Goal: Check status

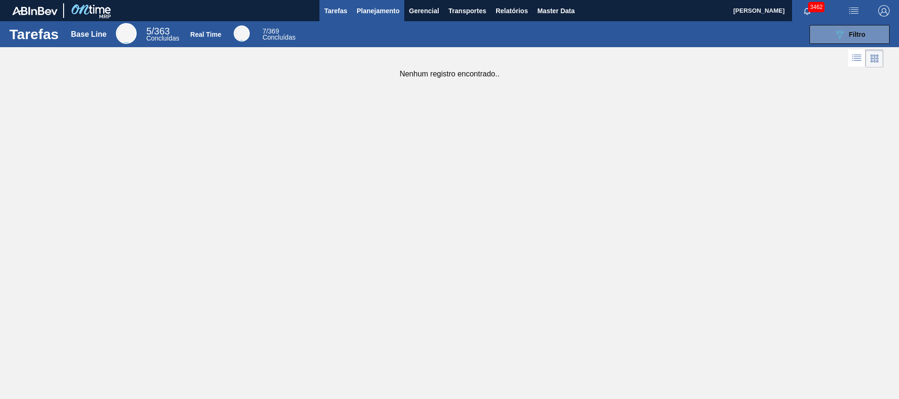
click at [385, 9] on span "Planejamento" at bounding box center [378, 10] width 43 height 11
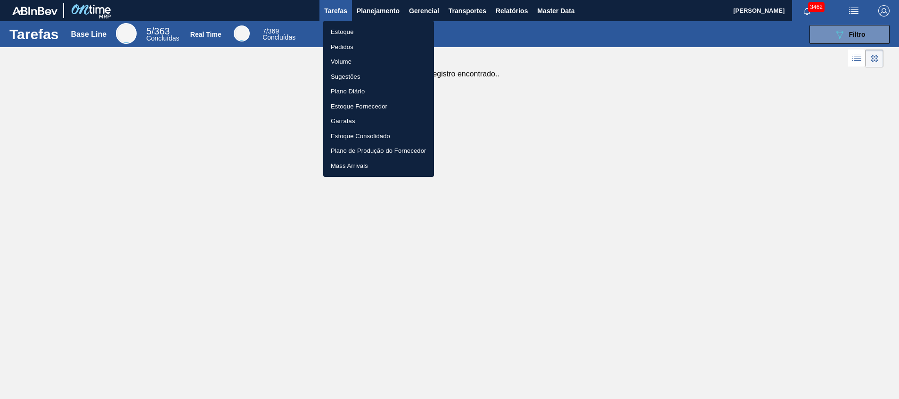
click at [382, 27] on li "Estoque" at bounding box center [378, 32] width 111 height 15
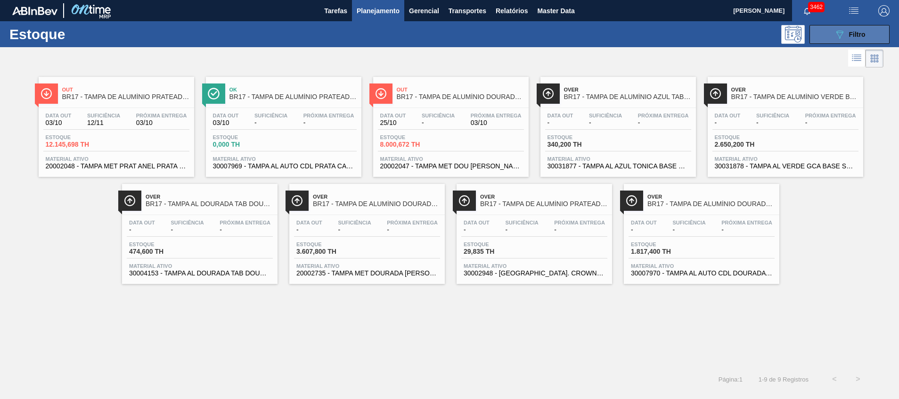
drag, startPoint x: 870, startPoint y: 33, endPoint x: 858, endPoint y: 39, distance: 13.9
click at [870, 33] on button "089F7B8B-B2A5-4AFE-B5C0-19BA573D28AC Filtro" at bounding box center [850, 34] width 80 height 19
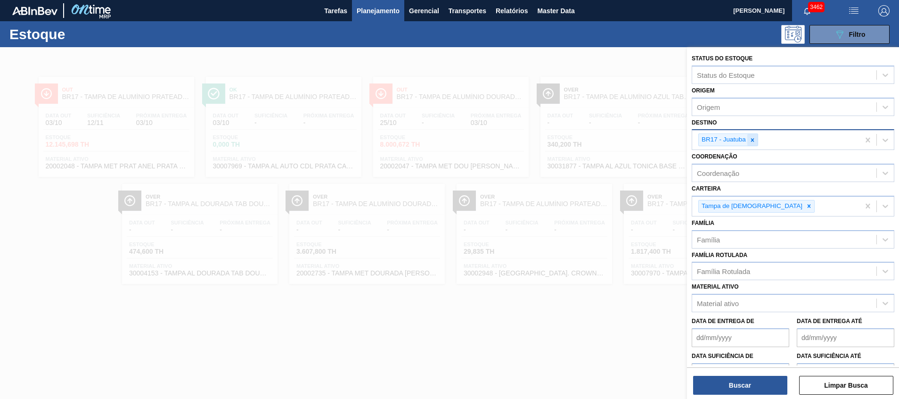
click at [757, 138] on div at bounding box center [752, 140] width 10 height 12
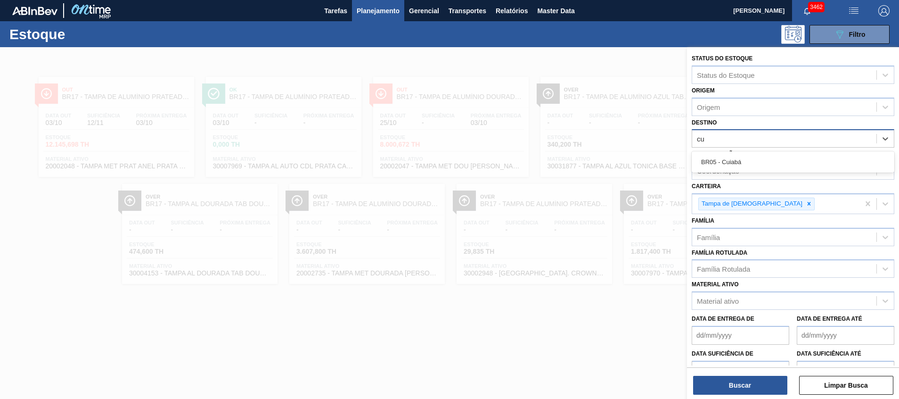
type input "c"
type input "cebr"
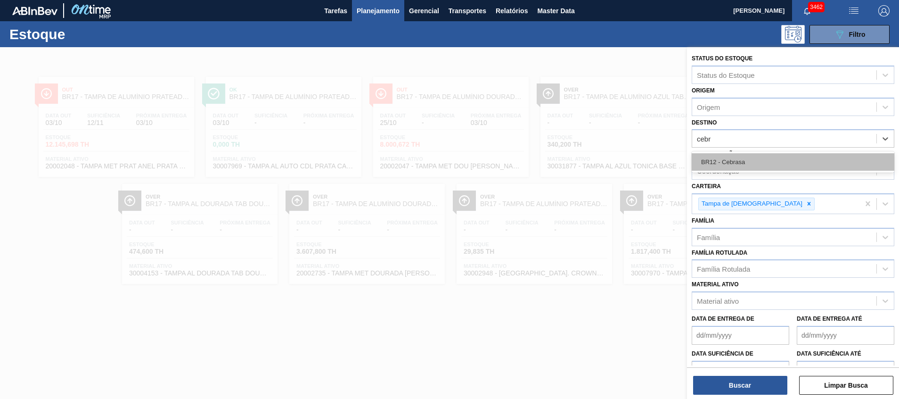
click at [736, 154] on div "BR12 - Cebrasa" at bounding box center [793, 161] width 203 height 17
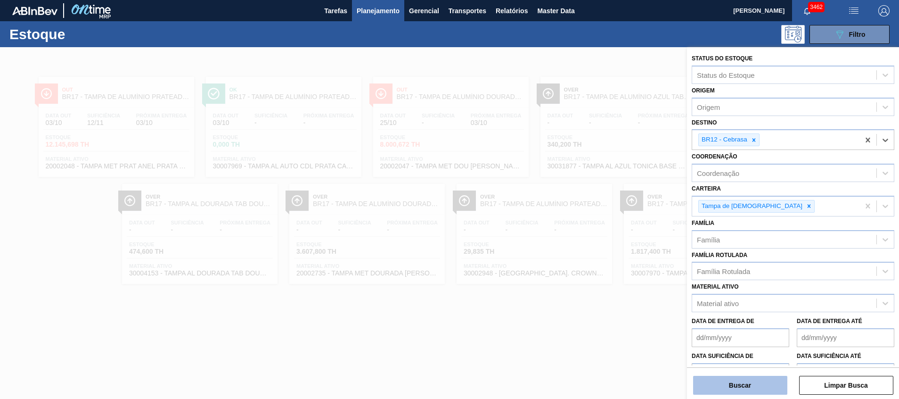
click at [715, 387] on button "Buscar" at bounding box center [740, 385] width 94 height 19
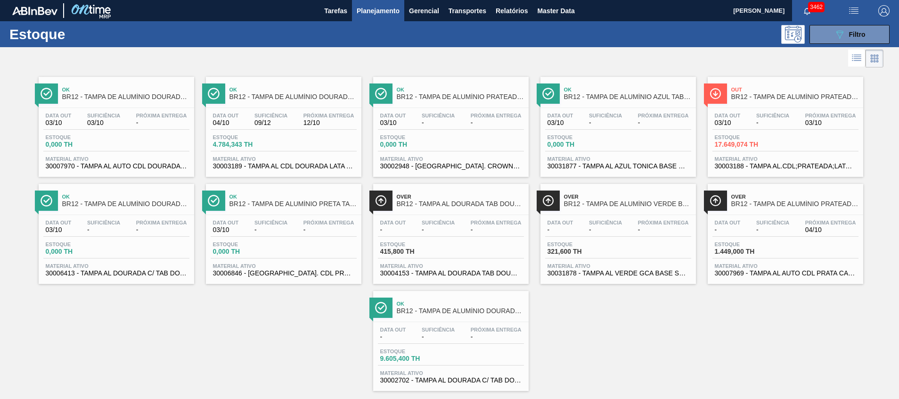
click at [784, 151] on div "Data out 03/10 Suficiência - Próxima Entrega 03/10 Estoque 17.649,074 TH Materi…" at bounding box center [786, 140] width 156 height 64
